Goal: Information Seeking & Learning: Find specific fact

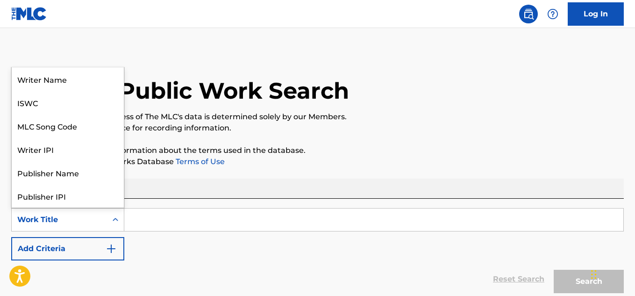
click at [97, 218] on div "Work Title" at bounding box center [59, 219] width 84 height 11
click at [43, 100] on div "ISWC" at bounding box center [68, 102] width 112 height 23
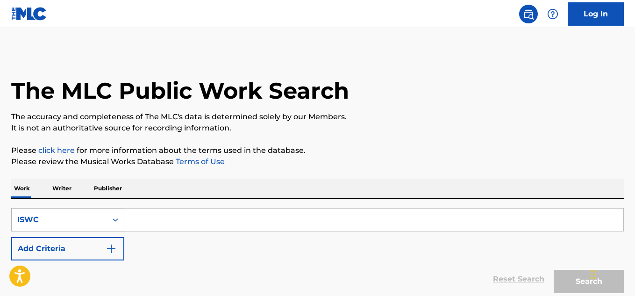
click at [84, 229] on div "ISWC" at bounding box center [67, 219] width 113 height 23
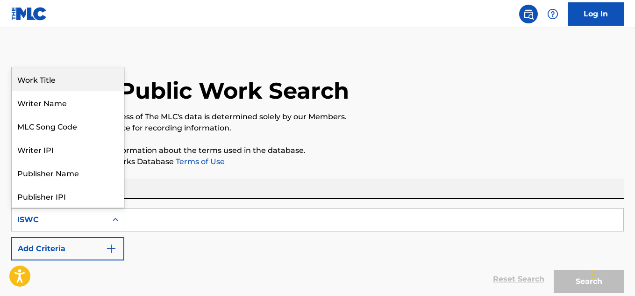
click at [73, 87] on div "Work Title" at bounding box center [68, 78] width 112 height 23
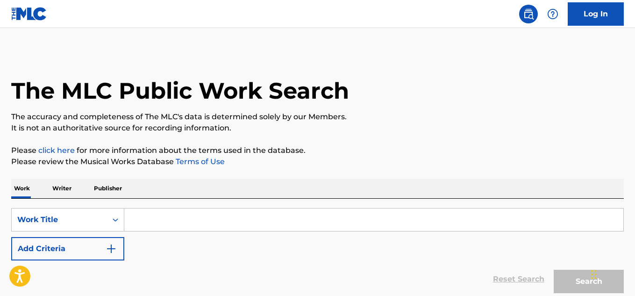
click at [184, 220] on input "Search Form" at bounding box center [373, 219] width 499 height 22
paste input "TAKE 2"
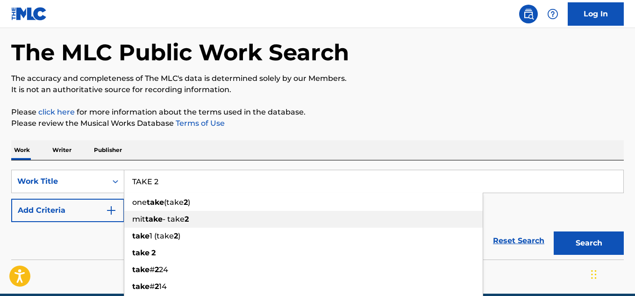
scroll to position [47, 0]
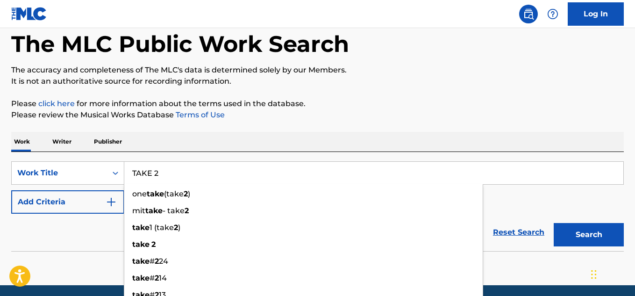
type input "TAKE 2"
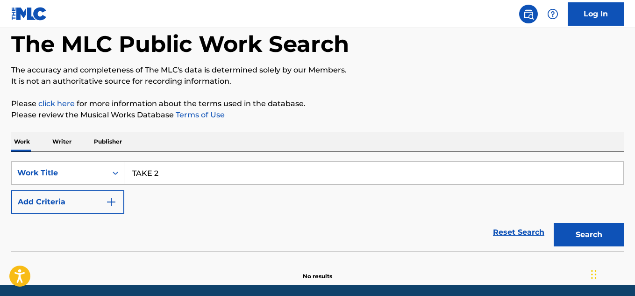
click at [86, 236] on div "Reset Search Search" at bounding box center [317, 232] width 613 height 37
click at [598, 236] on button "Search" at bounding box center [589, 234] width 70 height 23
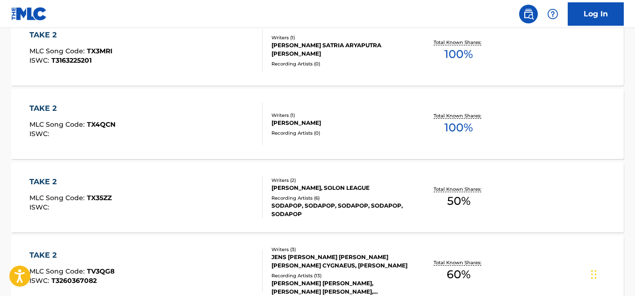
scroll to position [140, 0]
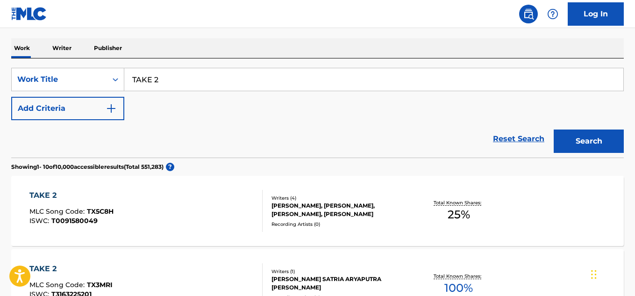
click at [71, 109] on button "Add Criteria" at bounding box center [67, 108] width 113 height 23
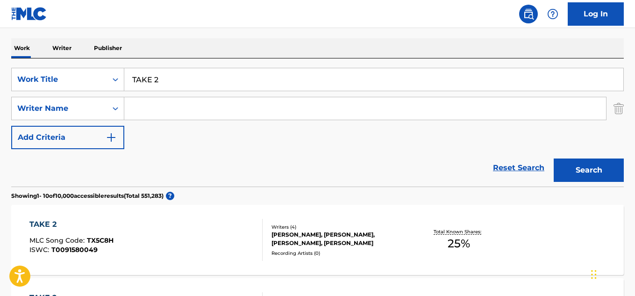
click at [71, 109] on div "Writer Name" at bounding box center [59, 108] width 84 height 11
click at [221, 118] on input "Search Form" at bounding box center [365, 108] width 482 height 22
paste input "[PERSON_NAME]"
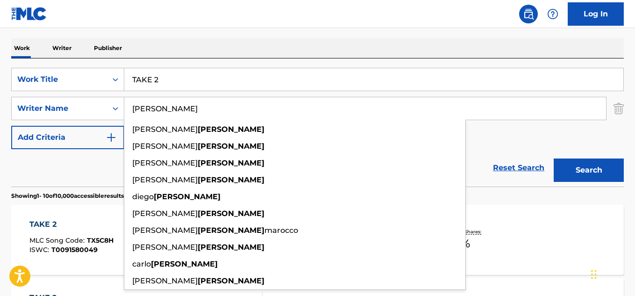
type input "[PERSON_NAME]"
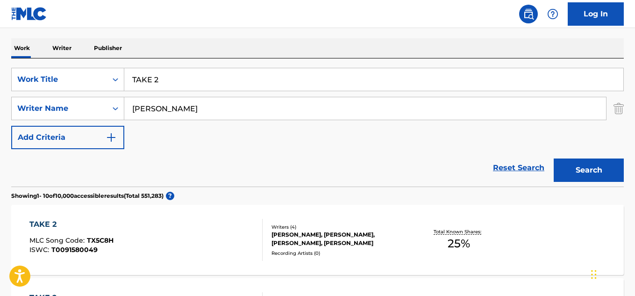
click at [494, 133] on div "SearchWithCriteria3cc8febd-a586-4dbf-a928-cdafc8fab54d Work Title TAKE 2 Search…" at bounding box center [317, 108] width 613 height 81
click at [592, 168] on button "Search" at bounding box center [589, 169] width 70 height 23
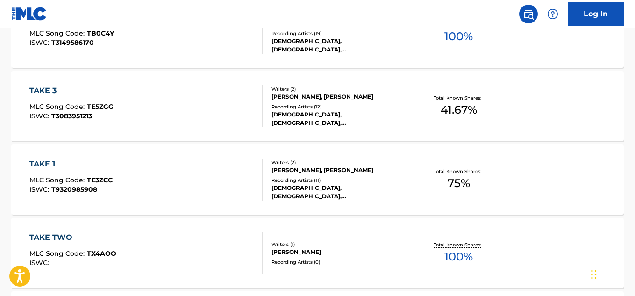
scroll to position [280, 0]
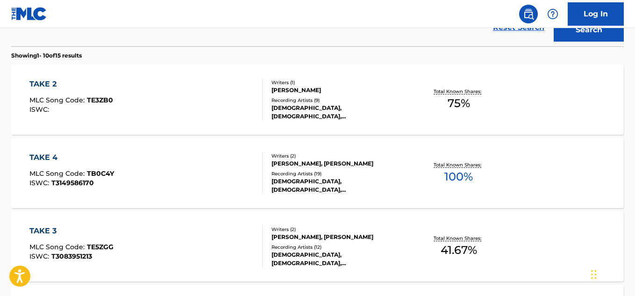
click at [114, 189] on div "TAKE 4 MLC Song Code : TB0C4Y ISWC : T3149586170" at bounding box center [145, 173] width 233 height 42
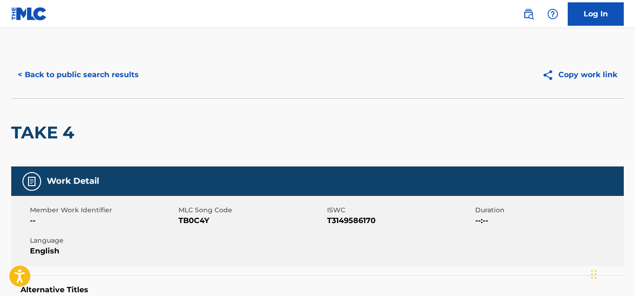
scroll to position [47, 0]
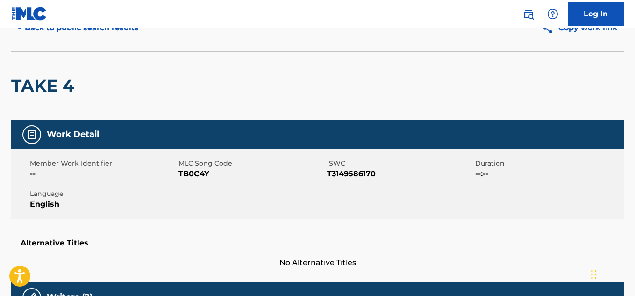
click at [355, 172] on span "T3149586170" at bounding box center [400, 173] width 146 height 11
copy span "T3149586170"
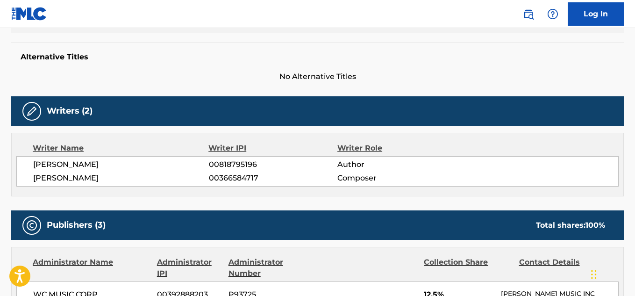
scroll to position [234, 0]
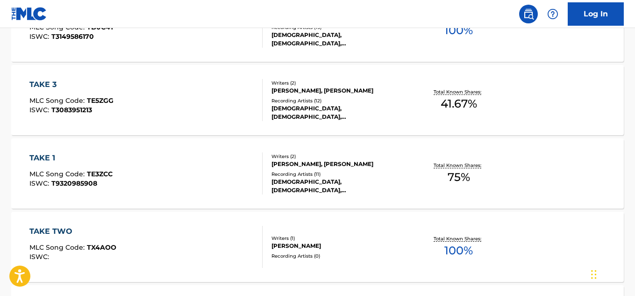
scroll to position [427, 0]
click at [133, 102] on div "TAKE 3 MLC Song Code : TE5ZGG ISWC : T3083951213" at bounding box center [145, 100] width 233 height 42
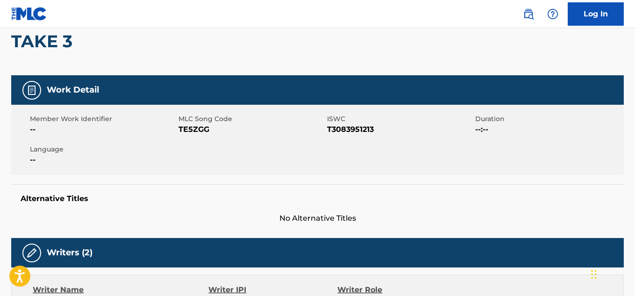
scroll to position [93, 0]
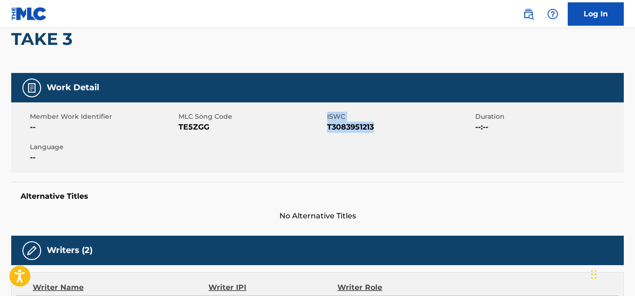
drag, startPoint x: 381, startPoint y: 129, endPoint x: 325, endPoint y: 126, distance: 56.6
click at [325, 126] on div "Member Work Identifier -- MLC Song Code TE5ZGG ISWC T3083951213 Duration --:-- …" at bounding box center [317, 137] width 613 height 70
click at [340, 123] on span "T3083951213" at bounding box center [400, 127] width 146 height 11
click at [355, 125] on span "T3083951213" at bounding box center [400, 127] width 146 height 11
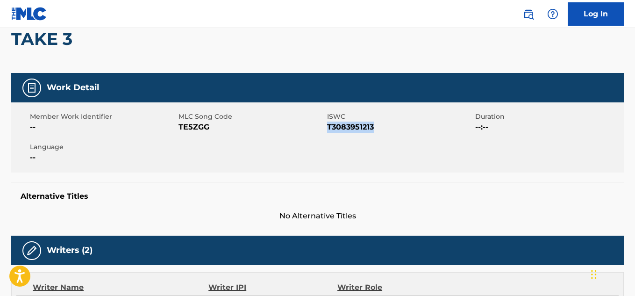
copy span "T3083951213"
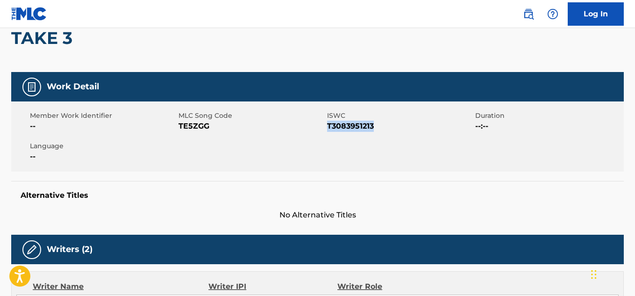
scroll to position [0, 0]
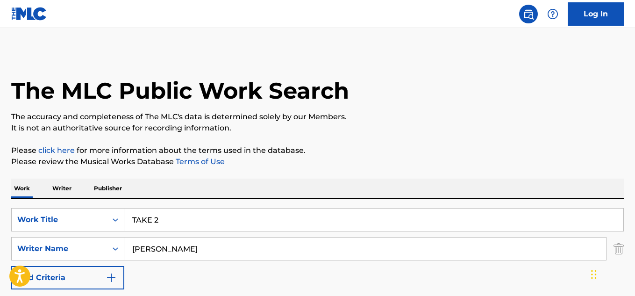
scroll to position [480, 0]
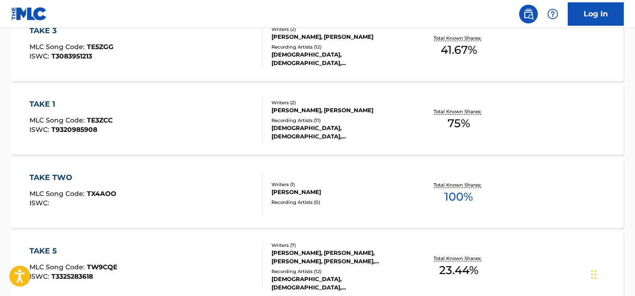
click at [100, 129] on div "ISWC : T9320985908" at bounding box center [70, 129] width 83 height 7
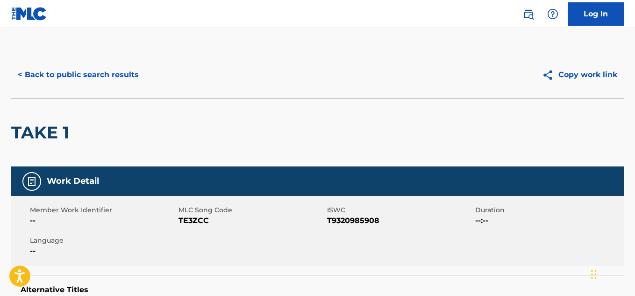
click at [16, 68] on button "< Back to public search results" at bounding box center [78, 74] width 134 height 23
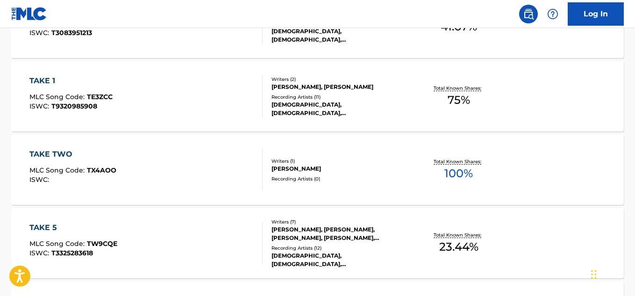
scroll to position [487, 0]
